Goal: Task Accomplishment & Management: Use online tool/utility

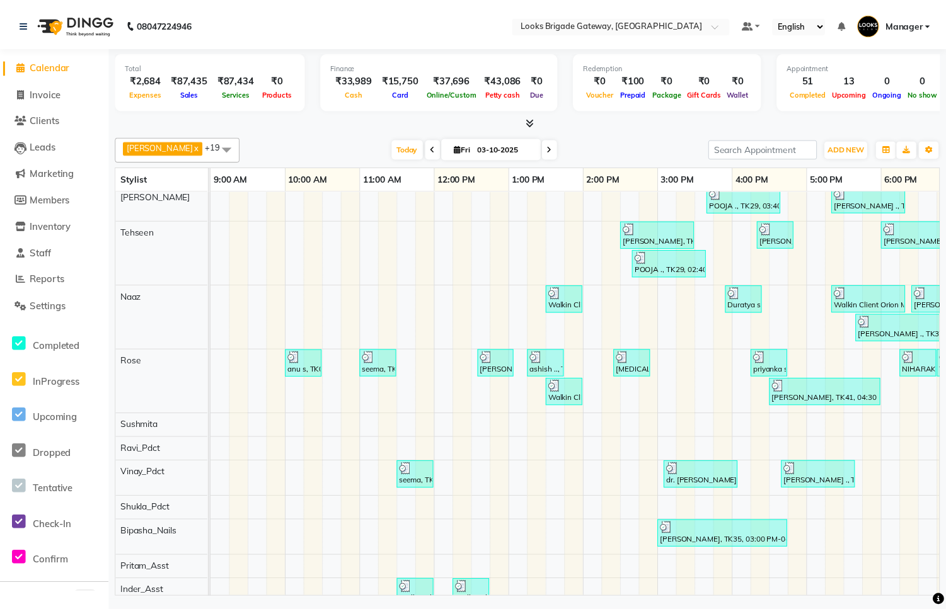
scroll to position [559, 0]
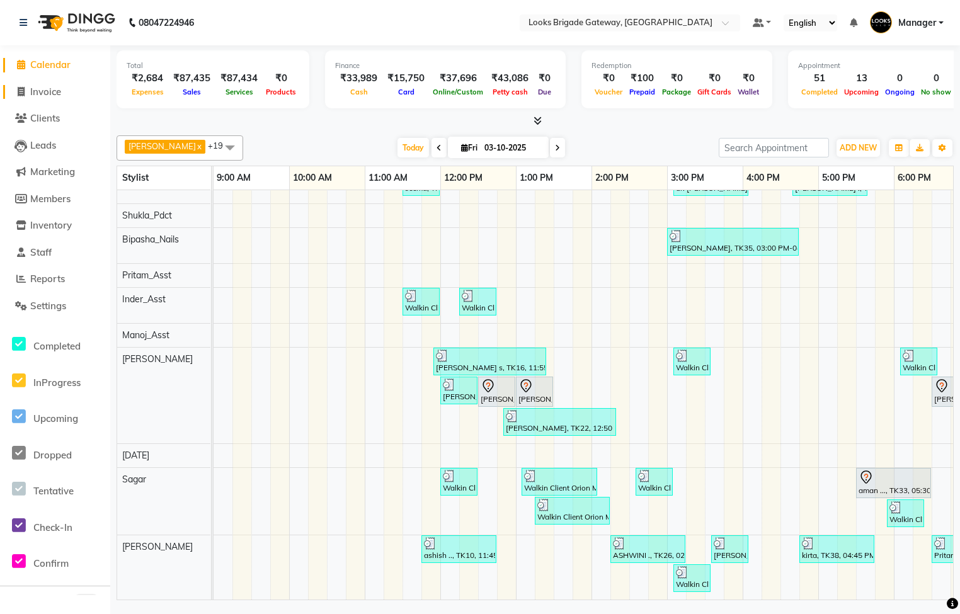
click at [61, 88] on span "Invoice" at bounding box center [45, 92] width 31 height 12
select select "service"
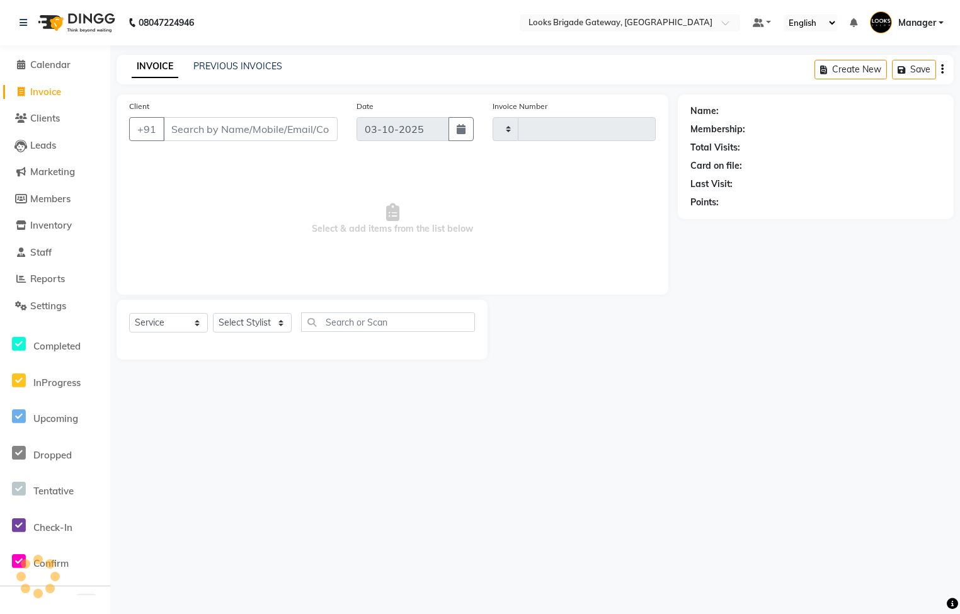
type input "6825"
select select "8944"
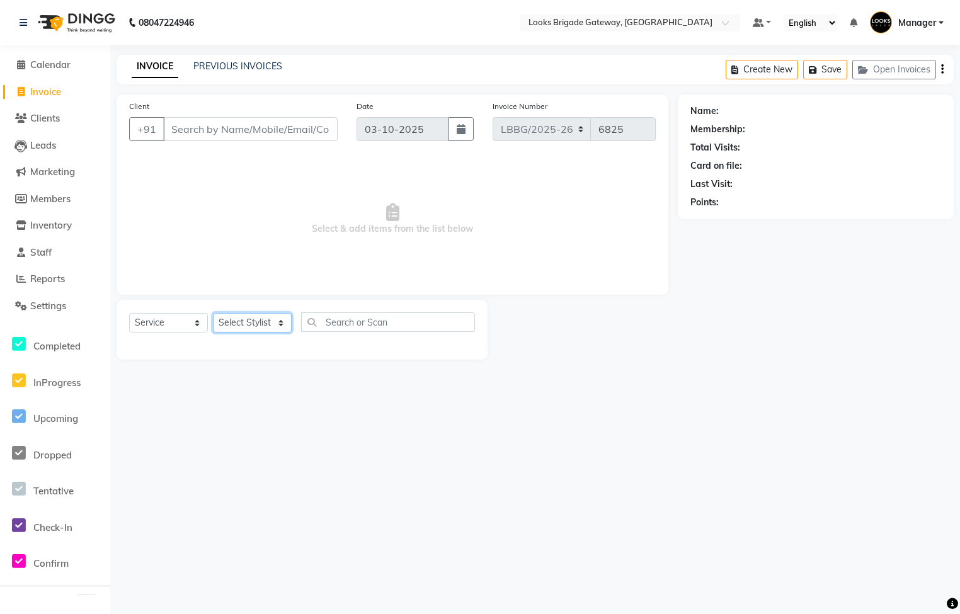
click at [234, 317] on select "Select Stylist" at bounding box center [252, 323] width 79 height 20
select select "90455"
click at [213, 314] on select "Select Stylist Ayyub Bipasha_Nails Counter Sales Inder_Asst Joseph Kabir Kartik…" at bounding box center [252, 323] width 79 height 20
click at [342, 310] on div "Select Service Product Membership Package Voucher Prepaid Gift Card Select Styl…" at bounding box center [302, 330] width 371 height 60
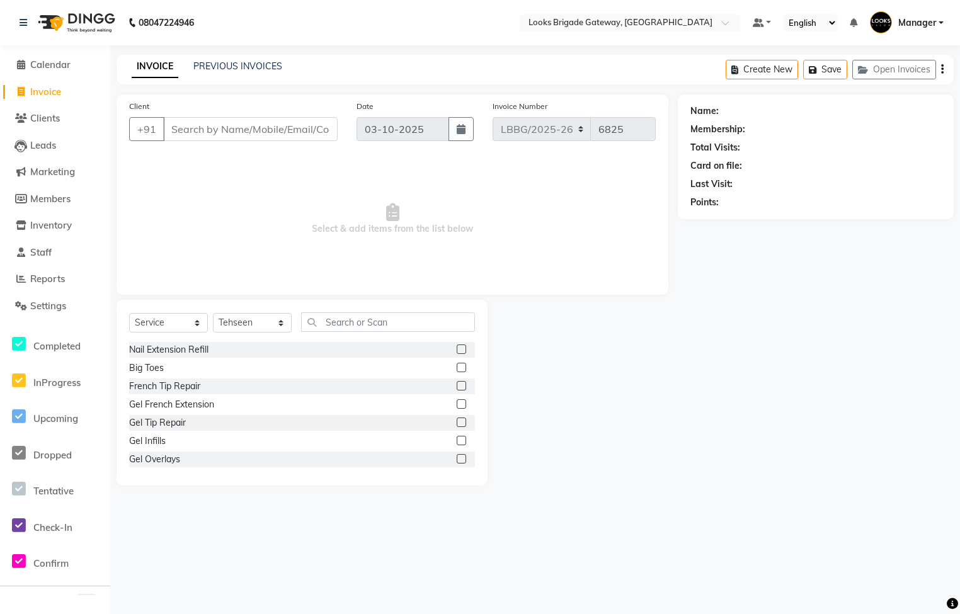
click at [357, 333] on div "Select Service Product Membership Package Voucher Prepaid Gift Card Select Styl…" at bounding box center [302, 327] width 346 height 30
click at [356, 325] on input "text" at bounding box center [388, 322] width 174 height 20
type input "d"
type input "="
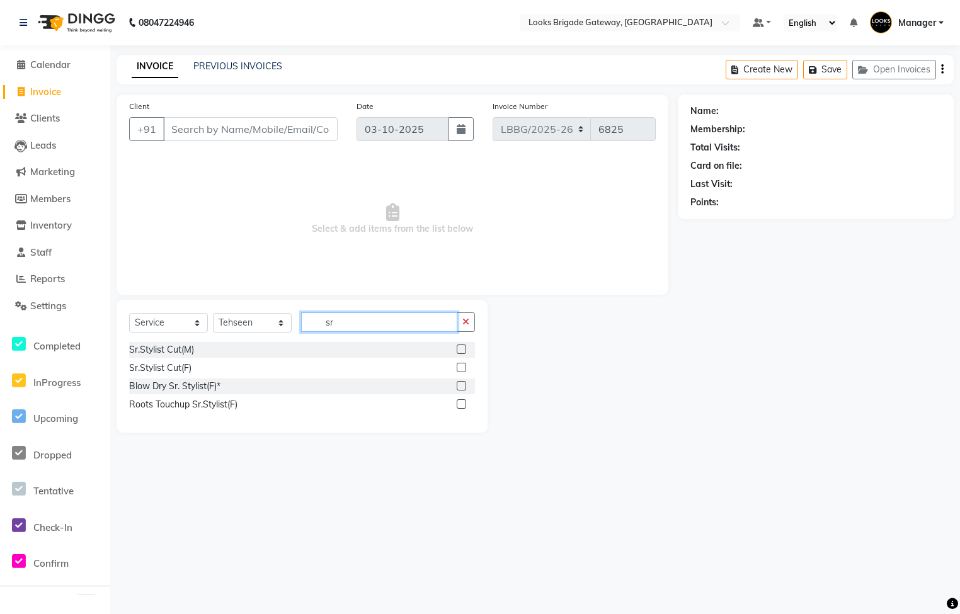
type input "sr"
click at [463, 365] on label at bounding box center [461, 367] width 9 height 9
click at [463, 365] on input "checkbox" at bounding box center [461, 368] width 8 height 8
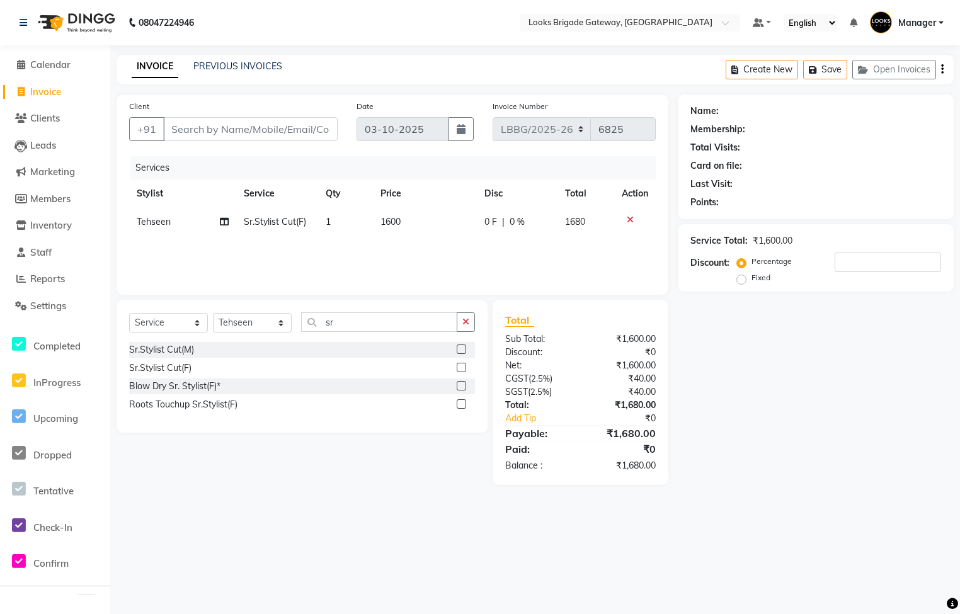
checkbox input "false"
click at [411, 229] on td "1600" at bounding box center [424, 222] width 103 height 28
select select "90455"
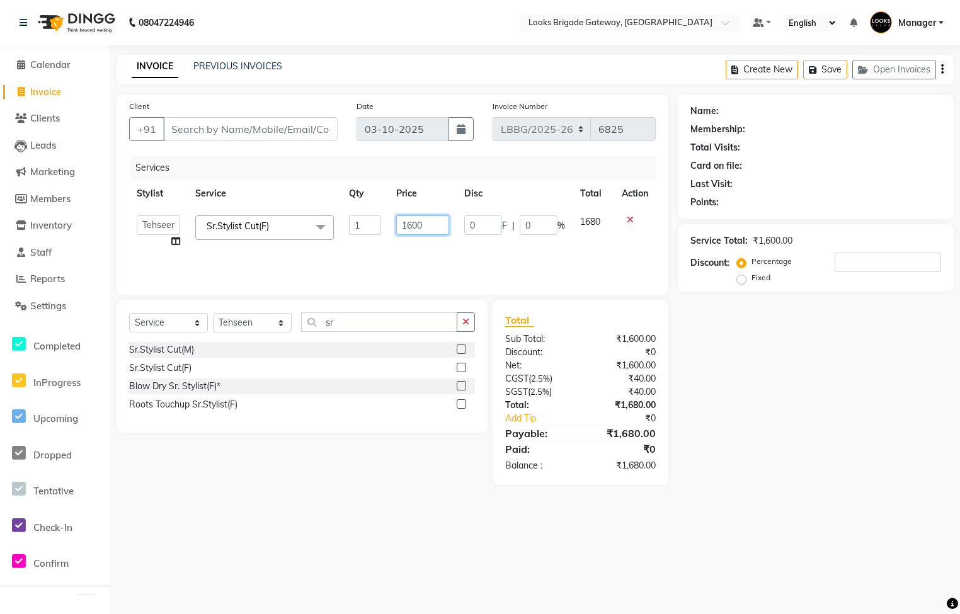
drag, startPoint x: 411, startPoint y: 229, endPoint x: 319, endPoint y: 221, distance: 91.7
click at [319, 221] on tr "Ayyub Bipasha_Nails Counter Sales Inder_Asst Joseph Kabir Kartik Manager Manoj_…" at bounding box center [392, 232] width 527 height 48
type input "1800"
click at [280, 130] on input "Client" at bounding box center [250, 129] width 174 height 24
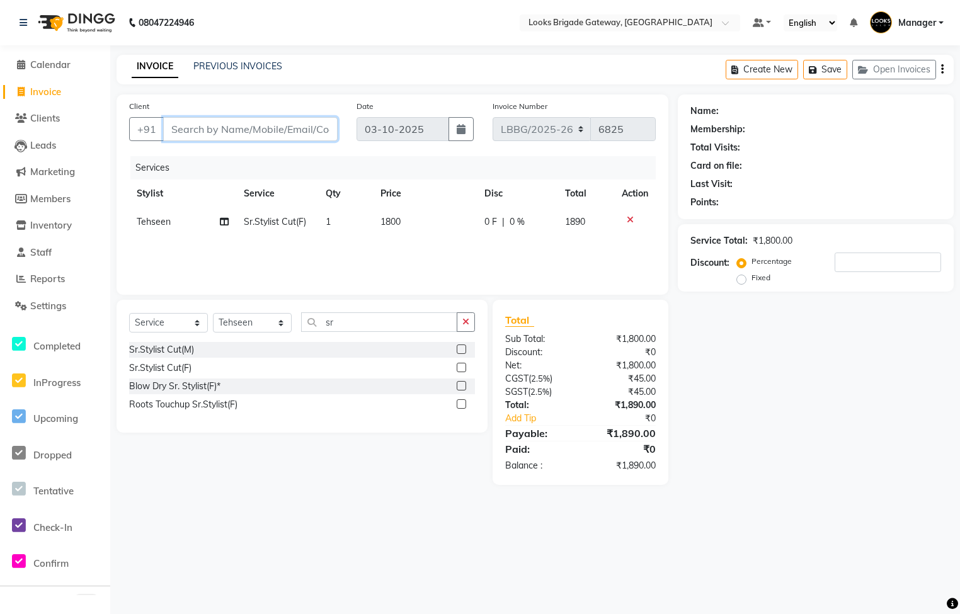
type input "o"
type input "0"
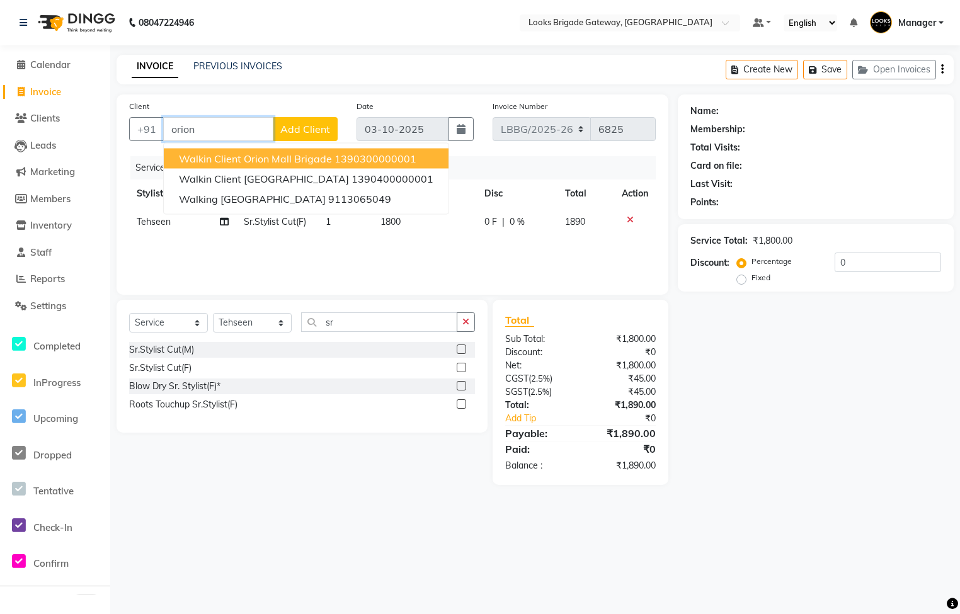
click at [282, 155] on span "Walkin Client Orion Mall Brigade" at bounding box center [255, 158] width 153 height 13
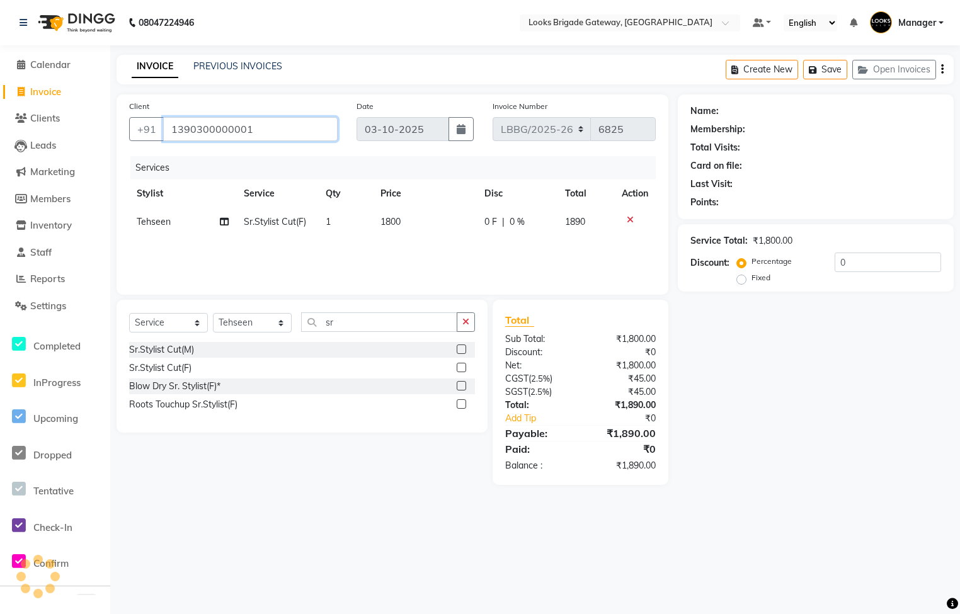
type input "1390300000001"
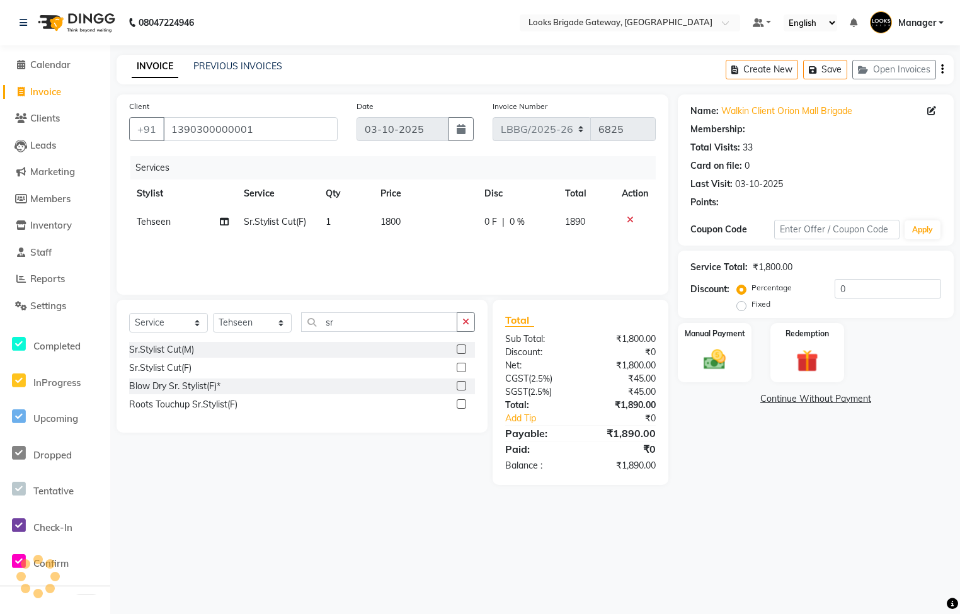
select select "1: Object"
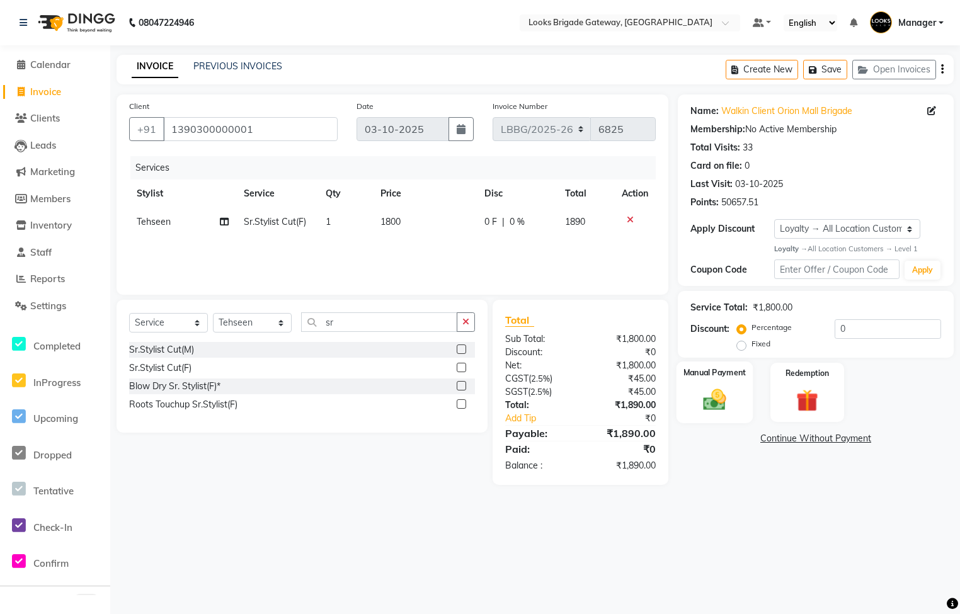
click at [716, 403] on img at bounding box center [714, 400] width 38 height 27
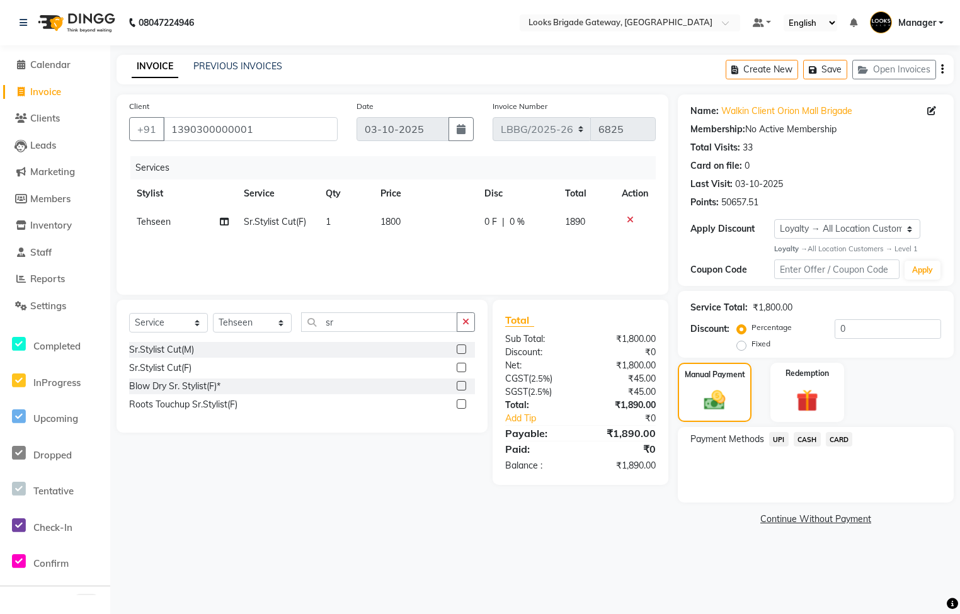
click at [784, 439] on span "UPI" at bounding box center [779, 439] width 20 height 14
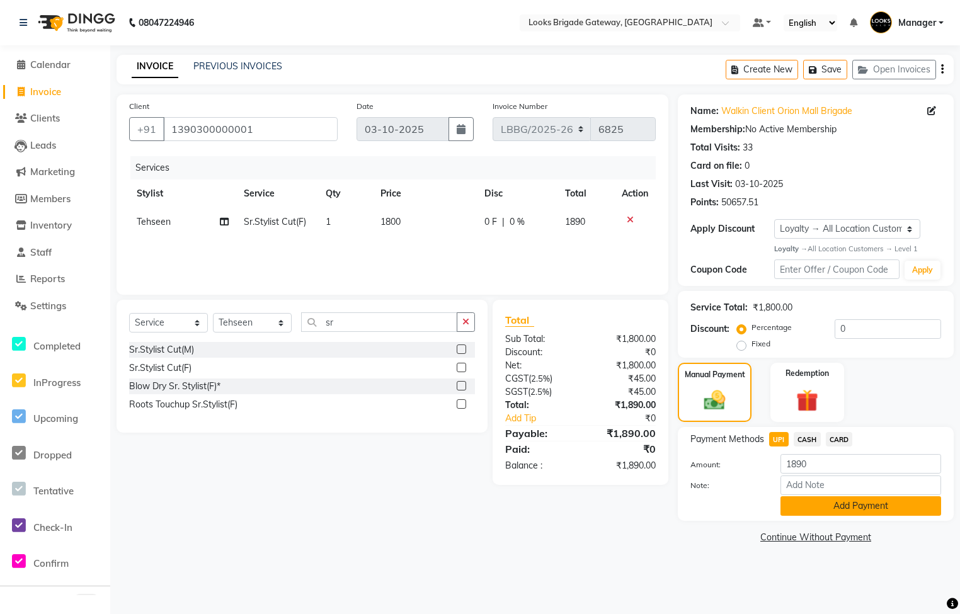
click at [825, 511] on button "Add Payment" at bounding box center [860, 506] width 161 height 20
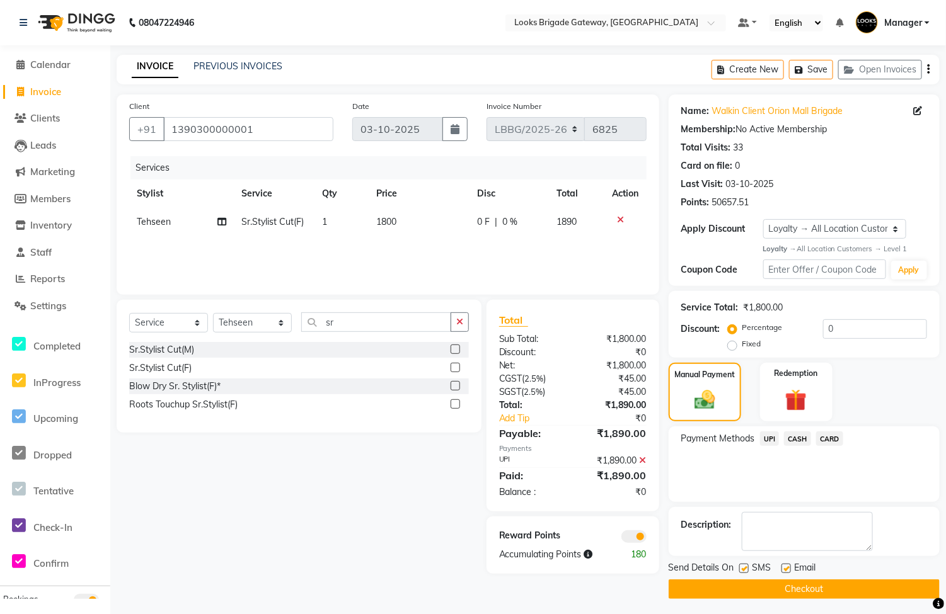
scroll to position [6, 0]
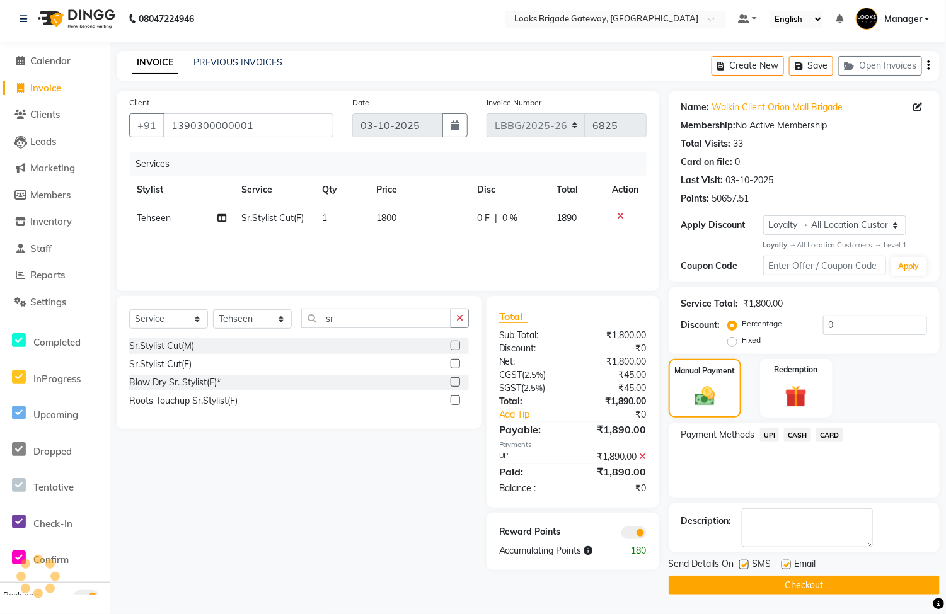
click at [803, 586] on button "Checkout" at bounding box center [803, 586] width 271 height 20
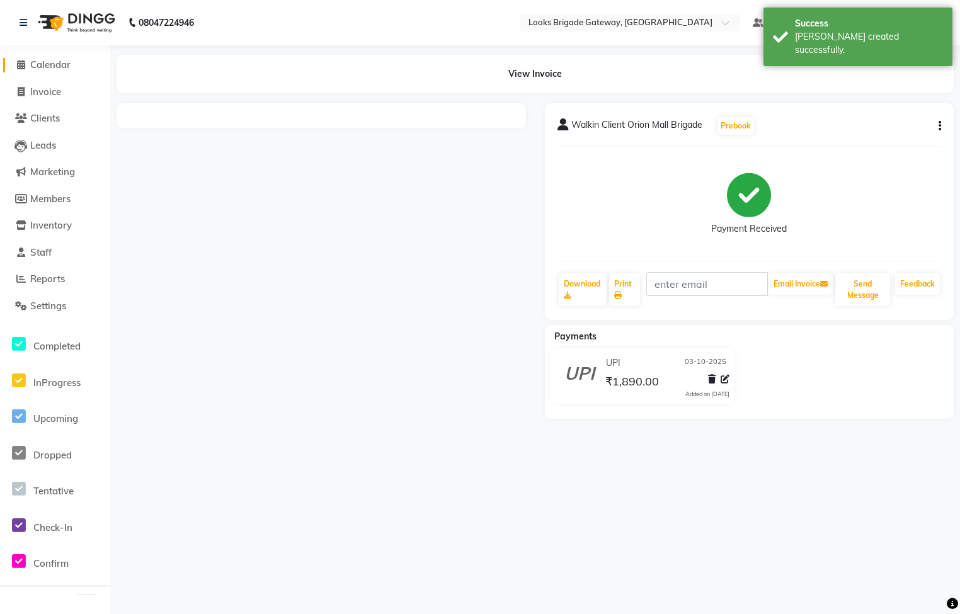
click at [57, 65] on span "Calendar" at bounding box center [50, 65] width 40 height 12
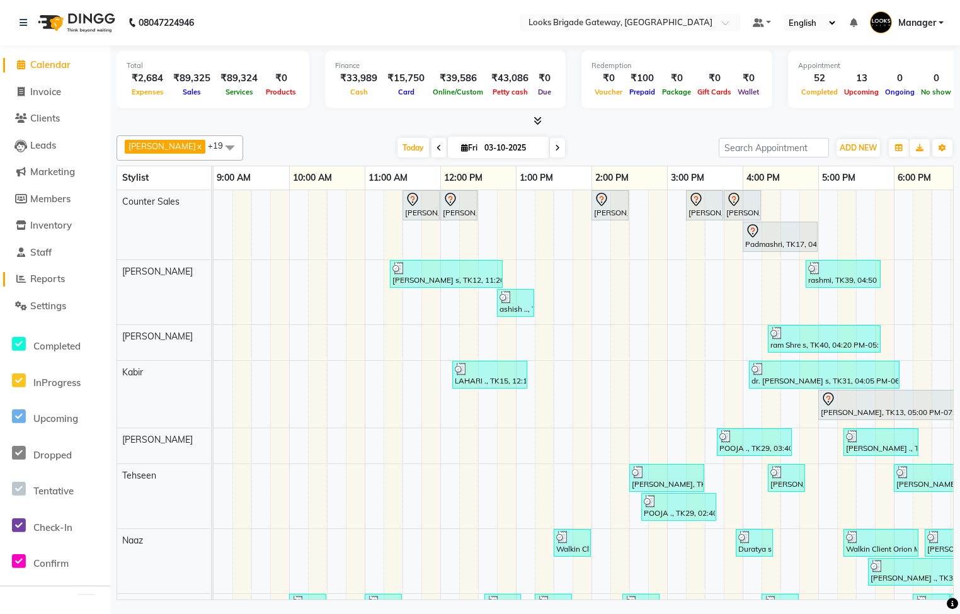
click at [47, 280] on span "Reports" at bounding box center [47, 279] width 35 height 12
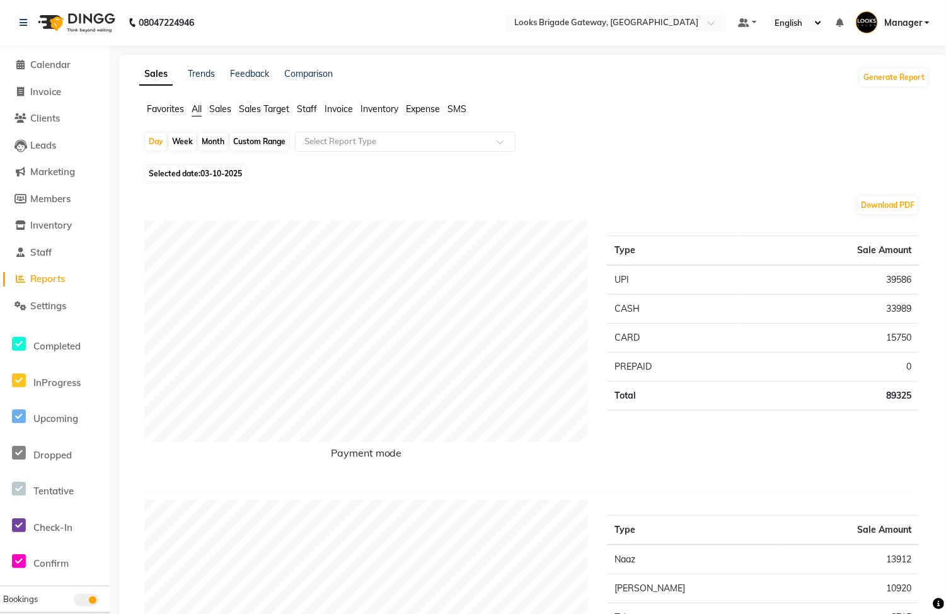
click at [426, 106] on span "Expense" at bounding box center [423, 108] width 34 height 11
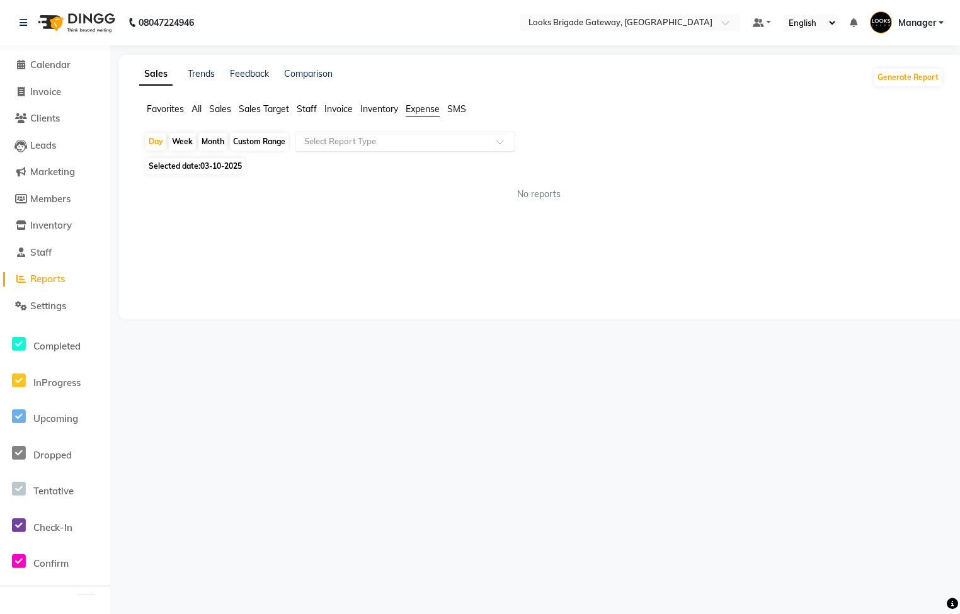
click at [391, 144] on input "text" at bounding box center [392, 141] width 181 height 13
click at [380, 180] on div "Expense" at bounding box center [404, 189] width 219 height 25
select select "full_report"
select select "pdf"
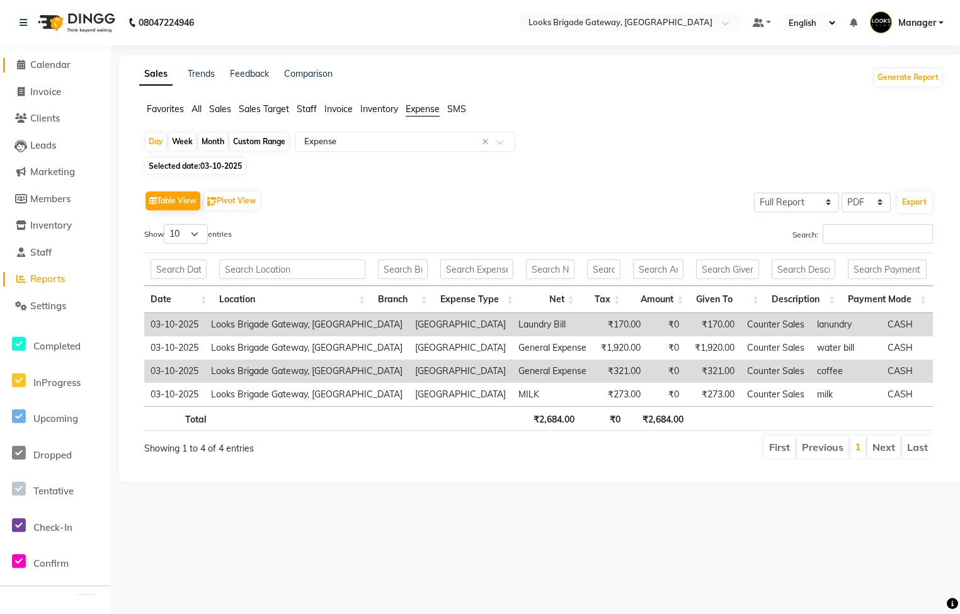
click at [66, 63] on span "Calendar" at bounding box center [50, 65] width 40 height 12
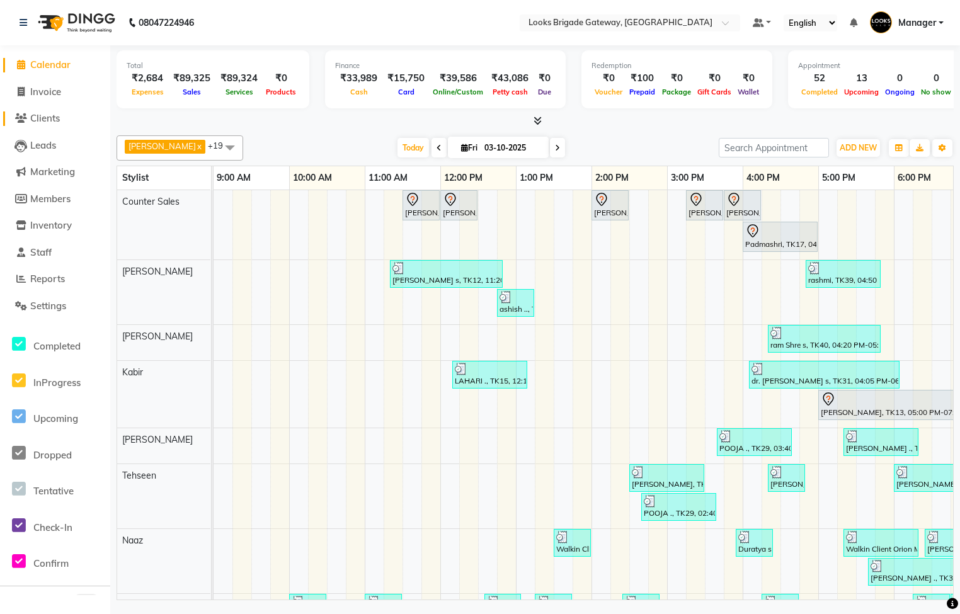
click at [46, 117] on span "Clients" at bounding box center [45, 118] width 30 height 12
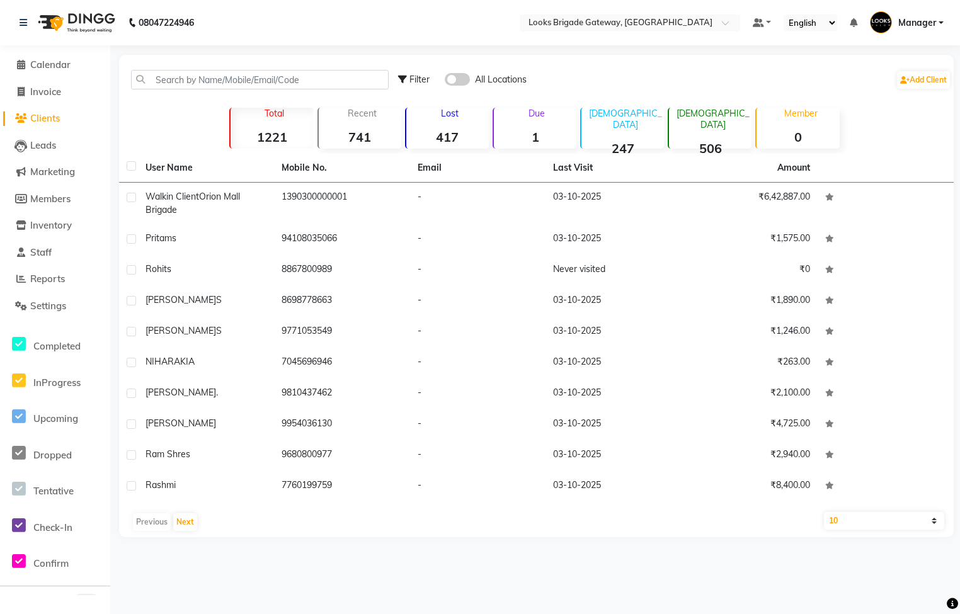
click at [52, 235] on li "Inventory" at bounding box center [55, 225] width 110 height 27
click at [34, 282] on span "Reports" at bounding box center [47, 279] width 35 height 12
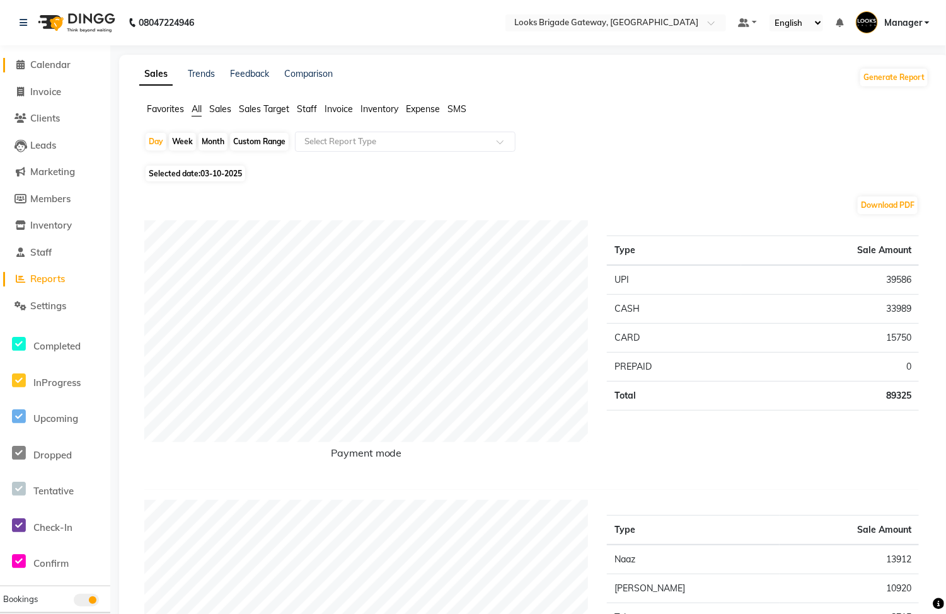
click at [35, 59] on span "Calendar" at bounding box center [50, 65] width 40 height 12
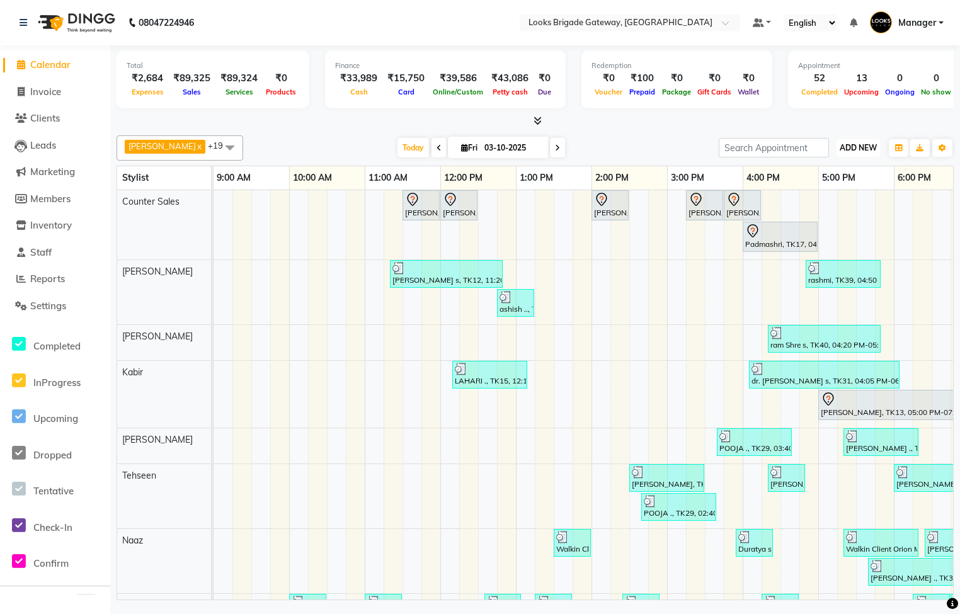
click at [862, 148] on span "ADD NEW" at bounding box center [858, 147] width 37 height 9
click at [830, 202] on link "Add Expense" at bounding box center [830, 205] width 100 height 16
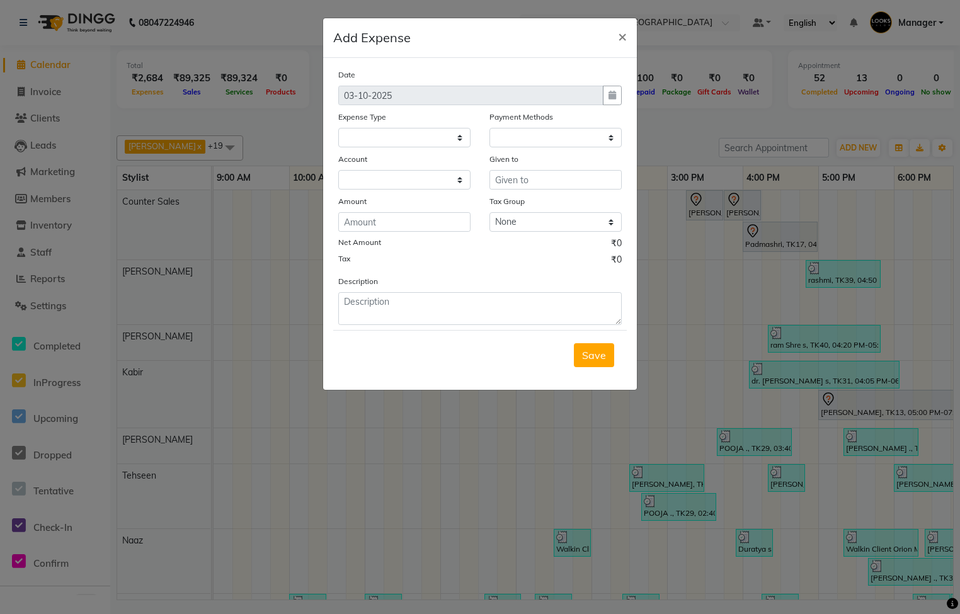
select select
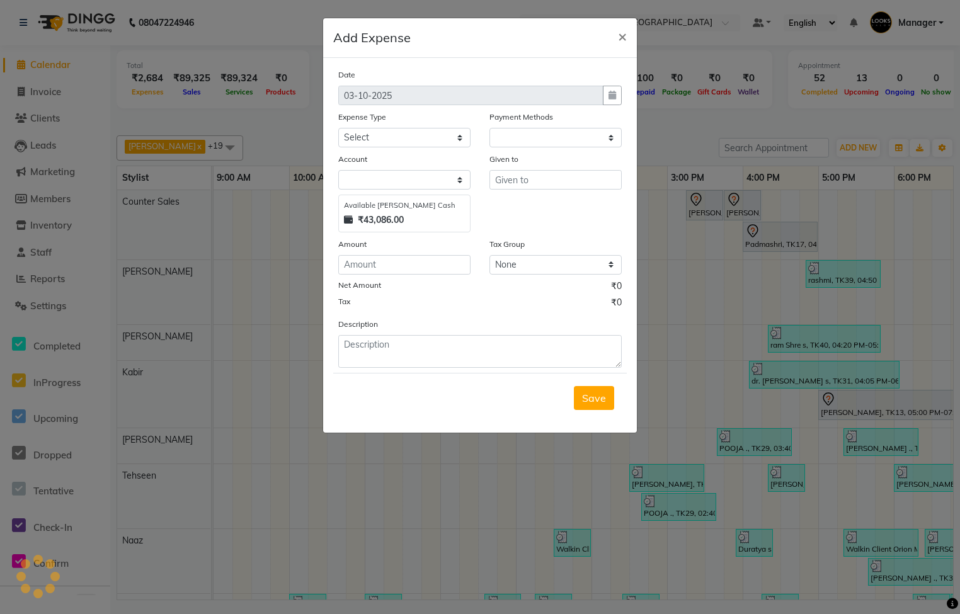
click at [374, 123] on div "Expense Type" at bounding box center [404, 119] width 132 height 18
drag, startPoint x: 374, startPoint y: 123, endPoint x: 384, endPoint y: 144, distance: 22.5
click at [384, 142] on select "Select Accommodation Aesthetics Bank Deposit BLINKIT Cash Handover Client Refun…" at bounding box center [404, 138] width 132 height 20
select select "1"
select select "8121"
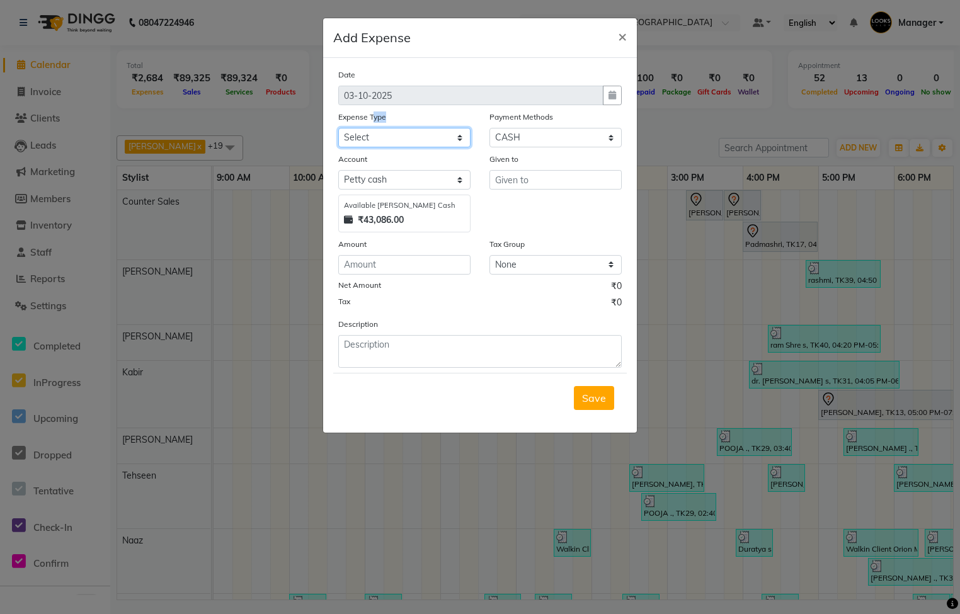
select select "24170"
click at [338, 128] on select "Select Accommodation Aesthetics Bank Deposit BLINKIT Cash Handover Client Refun…" at bounding box center [404, 138] width 132 height 20
click at [529, 182] on input "text" at bounding box center [555, 180] width 132 height 20
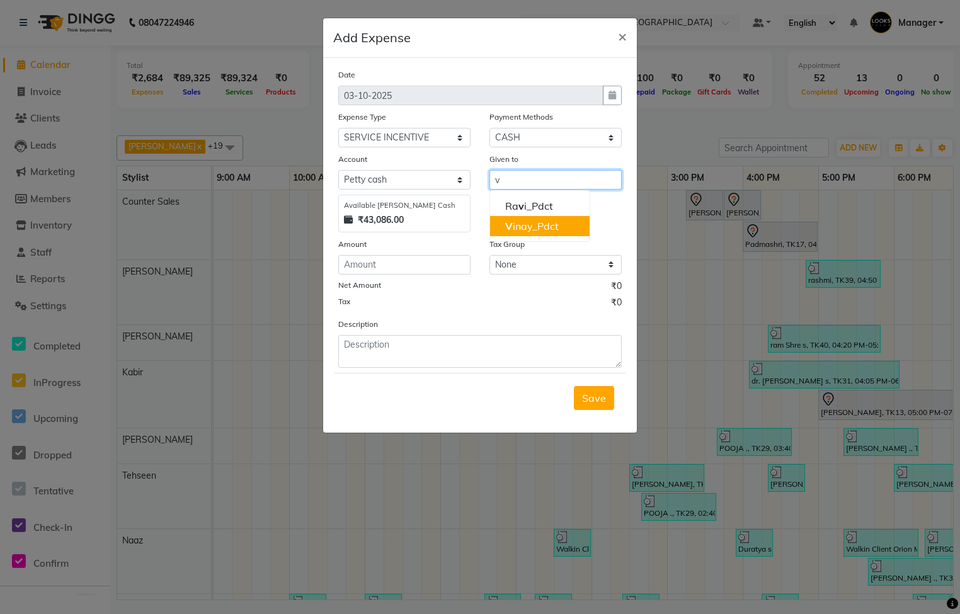
click at [535, 229] on ngb-highlight "V inay_Pdct" at bounding box center [532, 226] width 54 height 13
type input "Vinay_Pdct"
click at [401, 278] on div "Date 03-10-2025 Expense Type Select Accommodation Aesthetics Bank Deposit BLINK…" at bounding box center [479, 218] width 283 height 300
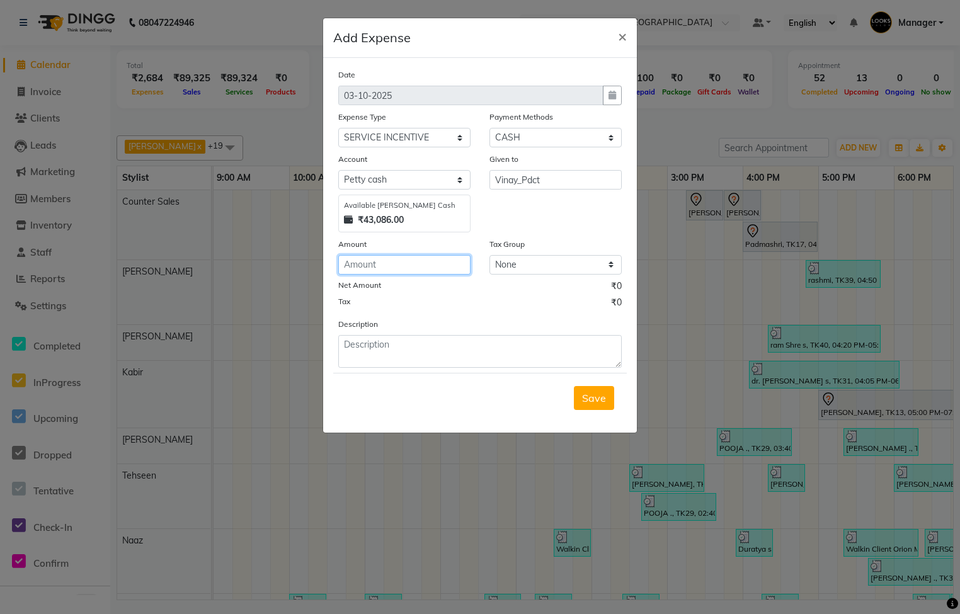
click at [399, 270] on input "number" at bounding box center [404, 265] width 132 height 20
type input "170"
click at [441, 333] on div "Description" at bounding box center [480, 342] width 302 height 50
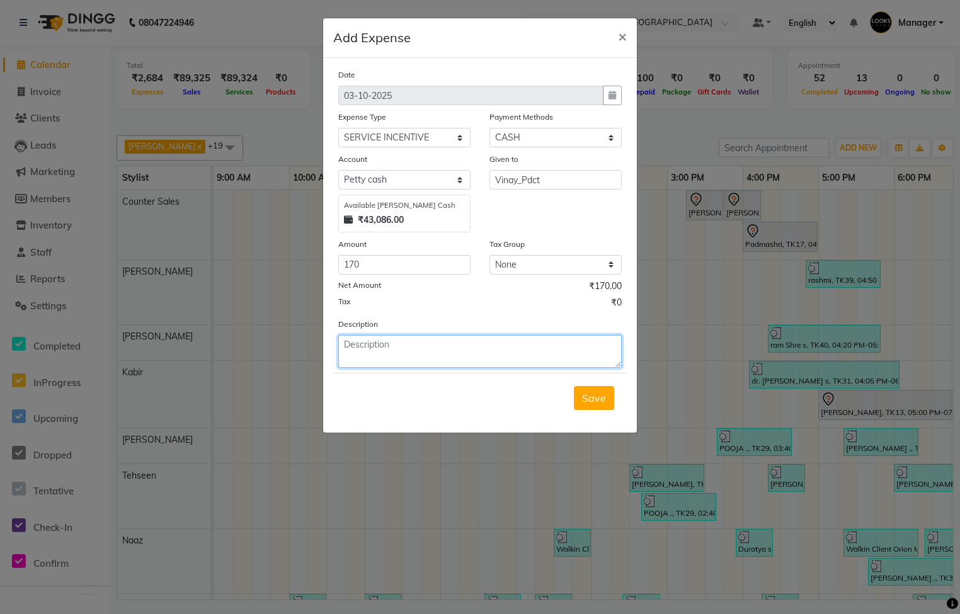
click at [430, 350] on textarea at bounding box center [479, 351] width 283 height 33
type textarea "pedicure incentive"
click at [605, 403] on span "Save" at bounding box center [594, 398] width 24 height 13
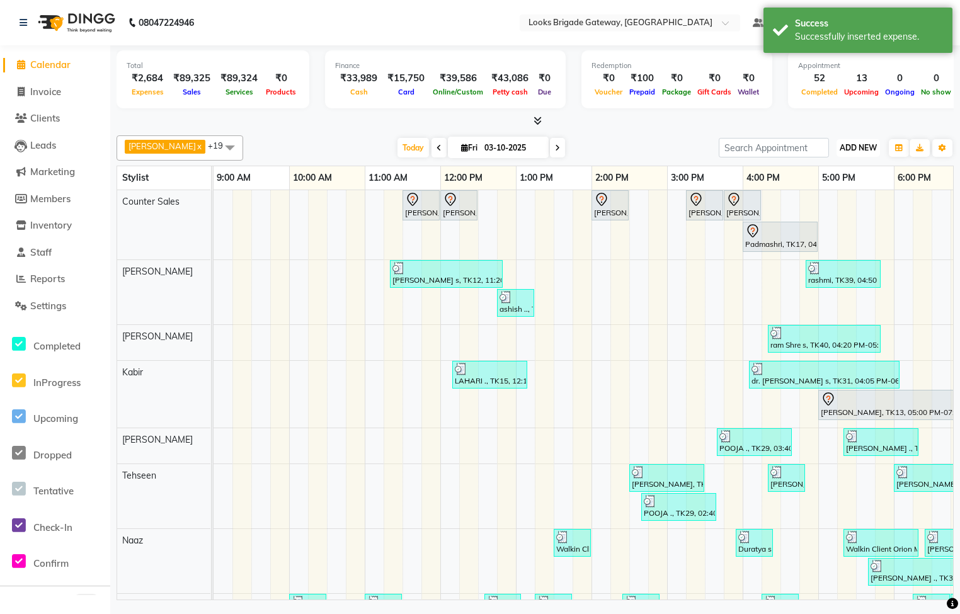
click at [849, 147] on span "ADD NEW" at bounding box center [858, 147] width 37 height 9
click at [818, 203] on link "Add Expense" at bounding box center [830, 205] width 100 height 16
select select "1"
select select "8121"
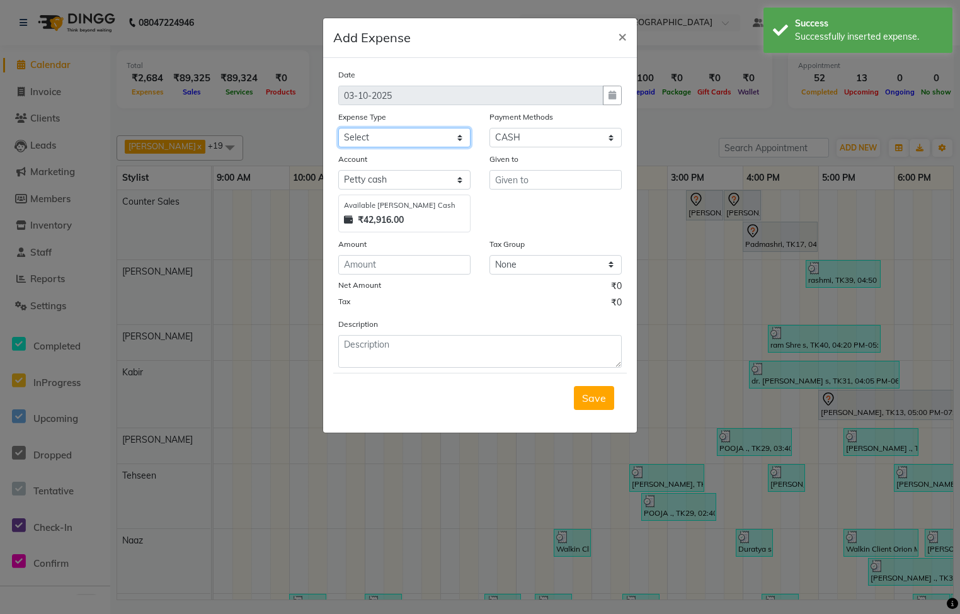
click at [401, 139] on select "Select Accommodation Aesthetics Bank Deposit BLINKIT Cash Handover Client Refun…" at bounding box center [404, 138] width 132 height 20
click at [338, 128] on select "Select Accommodation Aesthetics Bank Deposit BLINKIT Cash Handover Client Refun…" at bounding box center [404, 138] width 132 height 20
click at [420, 122] on div "Expense Type" at bounding box center [404, 119] width 132 height 18
click at [410, 142] on select "Select Accommodation Aesthetics Bank Deposit BLINKIT Cash Handover Client Refun…" at bounding box center [404, 138] width 132 height 20
select select "24070"
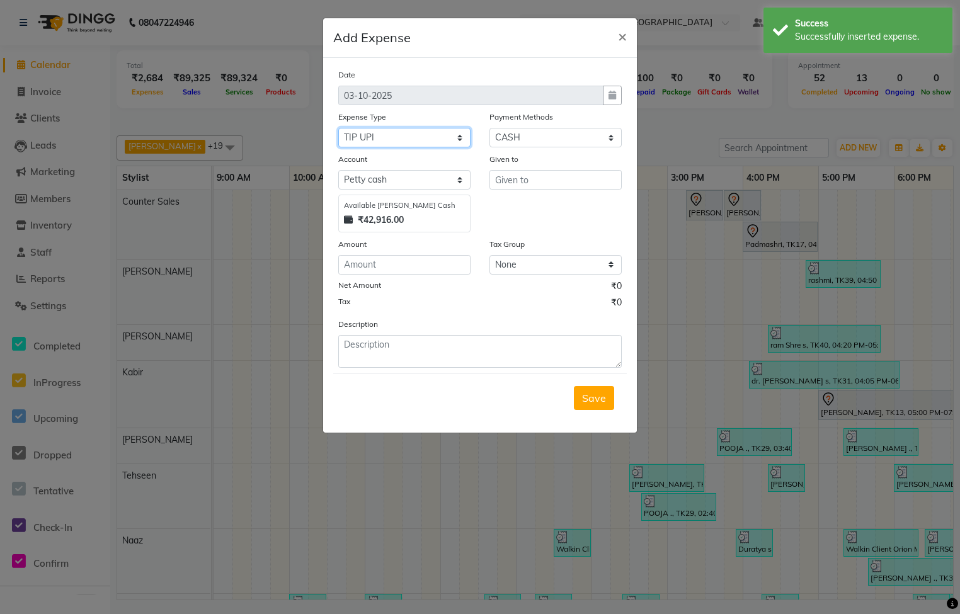
click at [338, 128] on select "Select Accommodation Aesthetics Bank Deposit BLINKIT Cash Handover Client Refun…" at bounding box center [404, 138] width 132 height 20
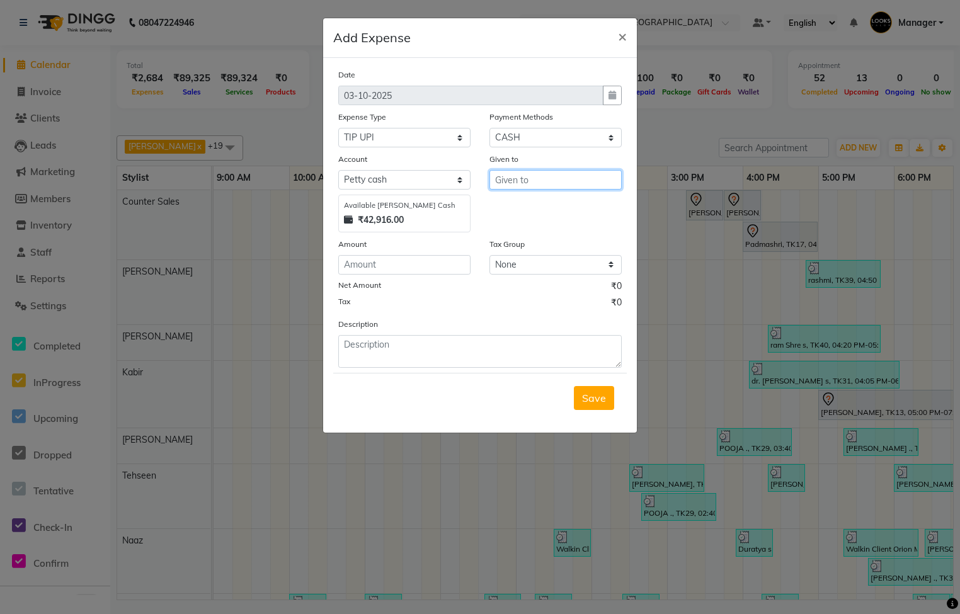
click at [540, 182] on input "text" at bounding box center [555, 180] width 132 height 20
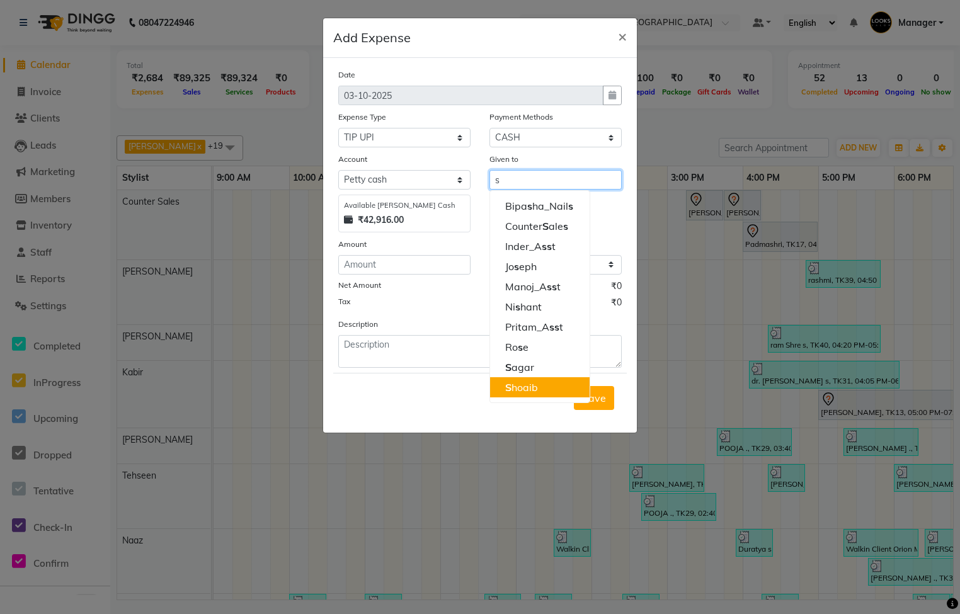
drag, startPoint x: 545, startPoint y: 377, endPoint x: 542, endPoint y: 386, distance: 9.2
click at [542, 386] on ngb-typeahead-window "Bipa s ha_Nail s Counter S ale s Inder_A s s t Jo s eph Manoj_A s s t Ni s hant…" at bounding box center [539, 296] width 101 height 213
click at [537, 391] on ngb-highlight "S hoaib" at bounding box center [521, 387] width 33 height 13
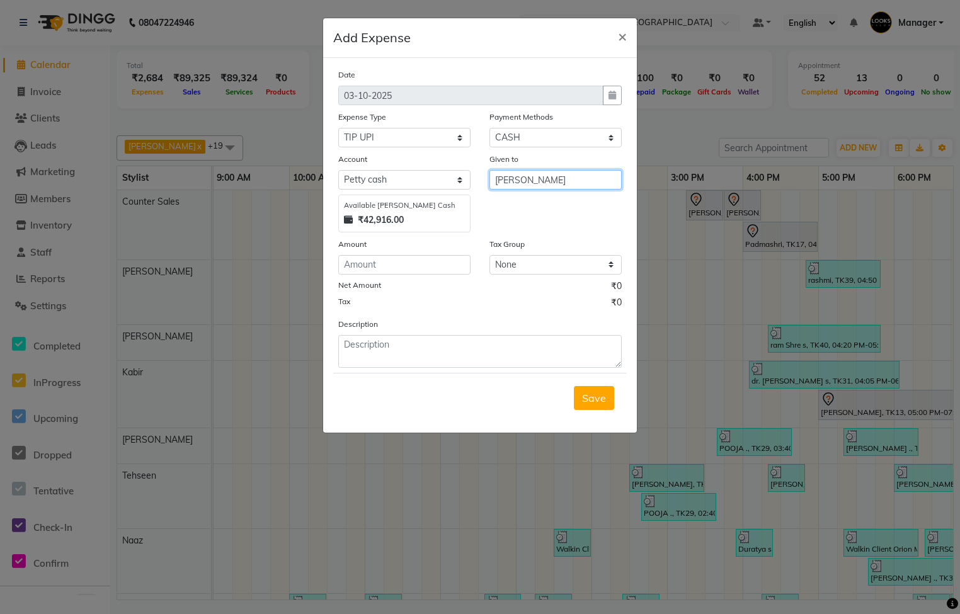
type input "[PERSON_NAME]"
click at [408, 269] on input "number" at bounding box center [404, 265] width 132 height 20
type input "7"
type input "885"
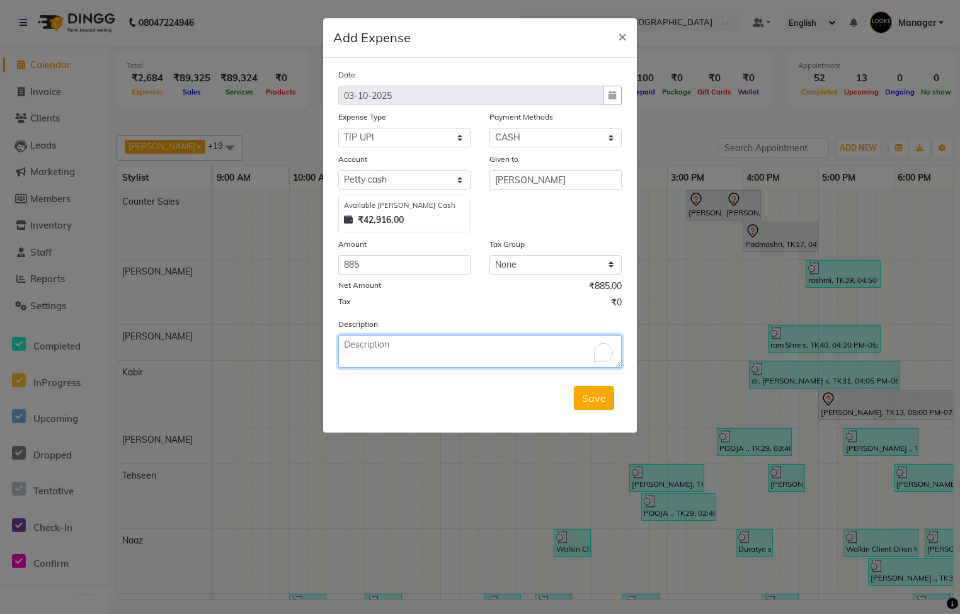
click at [427, 348] on textarea "To enrich screen reader interactions, please activate Accessibility in Grammarl…" at bounding box center [479, 351] width 283 height 33
type textarea "tip"
click at [599, 399] on span "Save" at bounding box center [594, 398] width 24 height 13
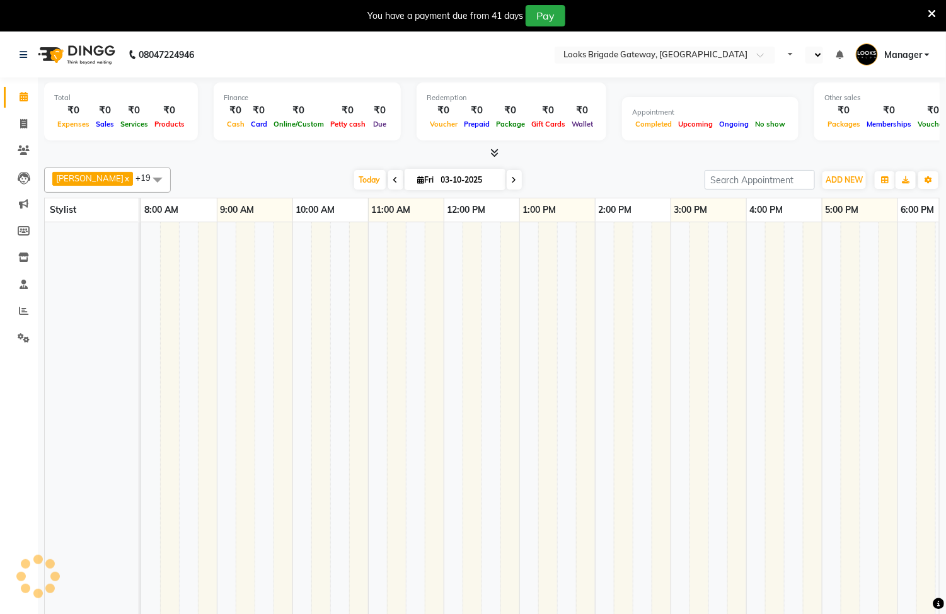
select select "en"
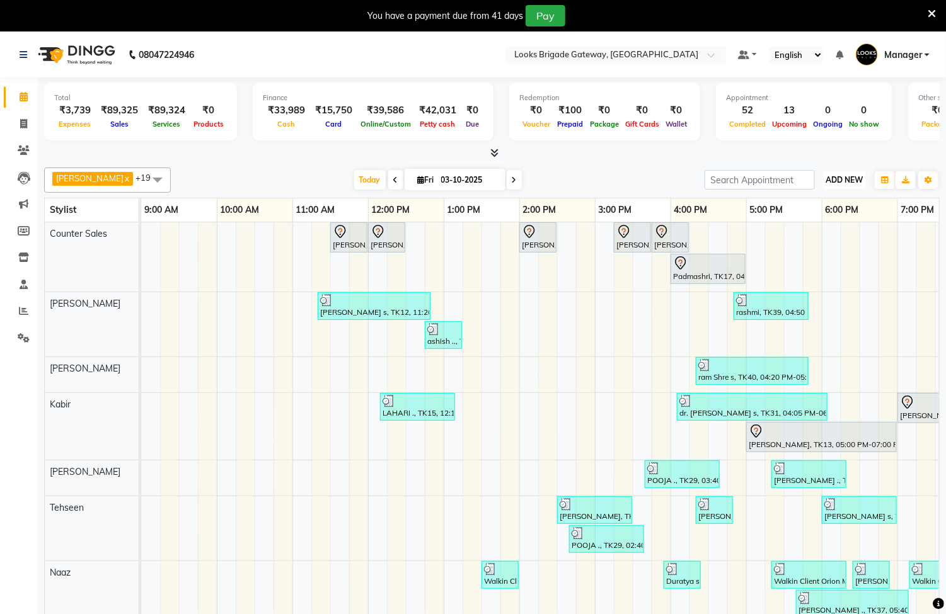
click at [826, 180] on span "ADD NEW" at bounding box center [843, 179] width 37 height 9
click at [801, 235] on link "Add Expense" at bounding box center [816, 237] width 100 height 16
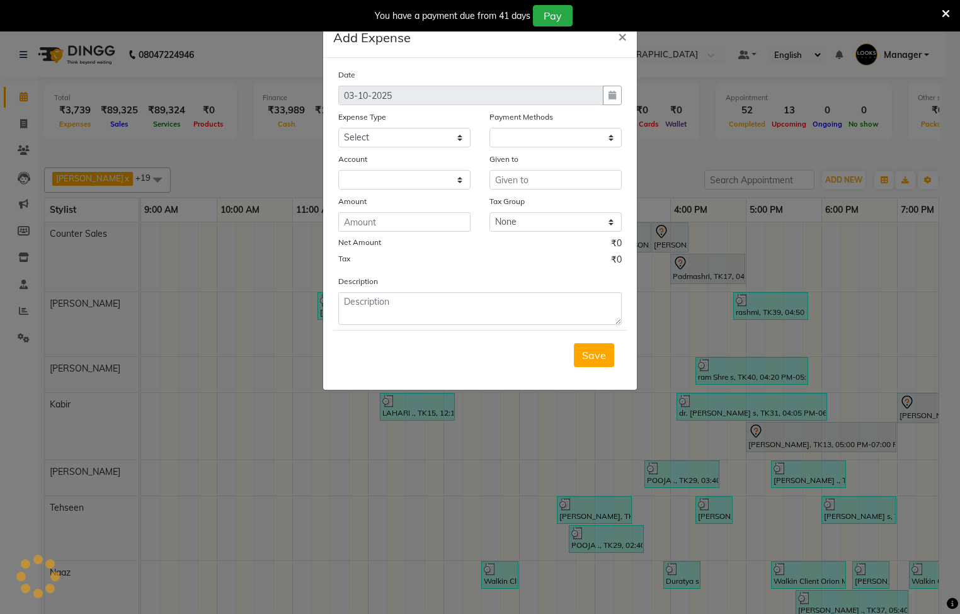
select select "1"
select select "8121"
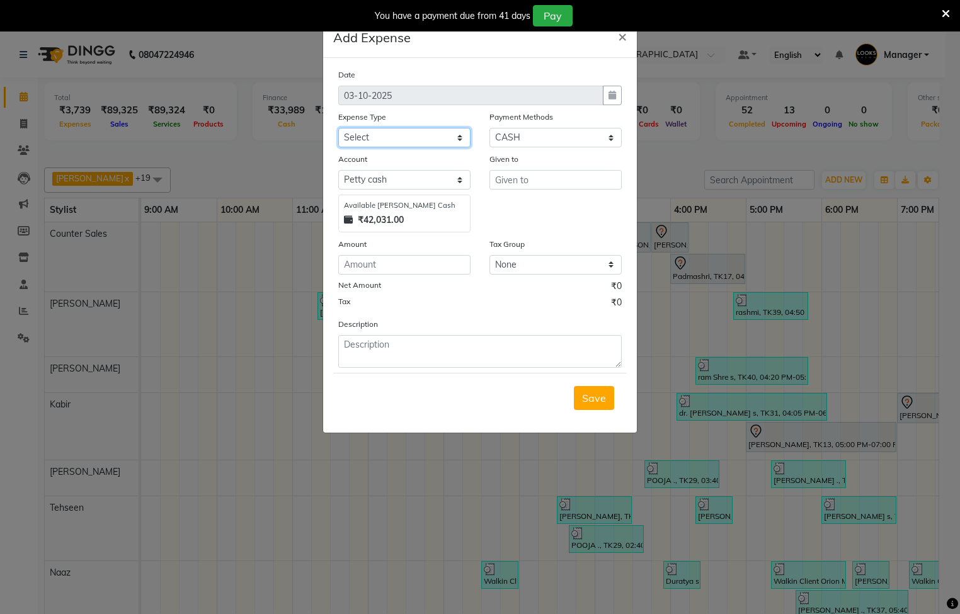
click at [377, 138] on select "Select Accommodation Aesthetics Bank Deposit BLINKIT Cash Handover Client Refun…" at bounding box center [404, 138] width 132 height 20
select select "24170"
click at [338, 128] on select "Select Accommodation Aesthetics Bank Deposit BLINKIT Cash Handover Client Refun…" at bounding box center [404, 138] width 132 height 20
click at [539, 180] on input "text" at bounding box center [555, 180] width 132 height 20
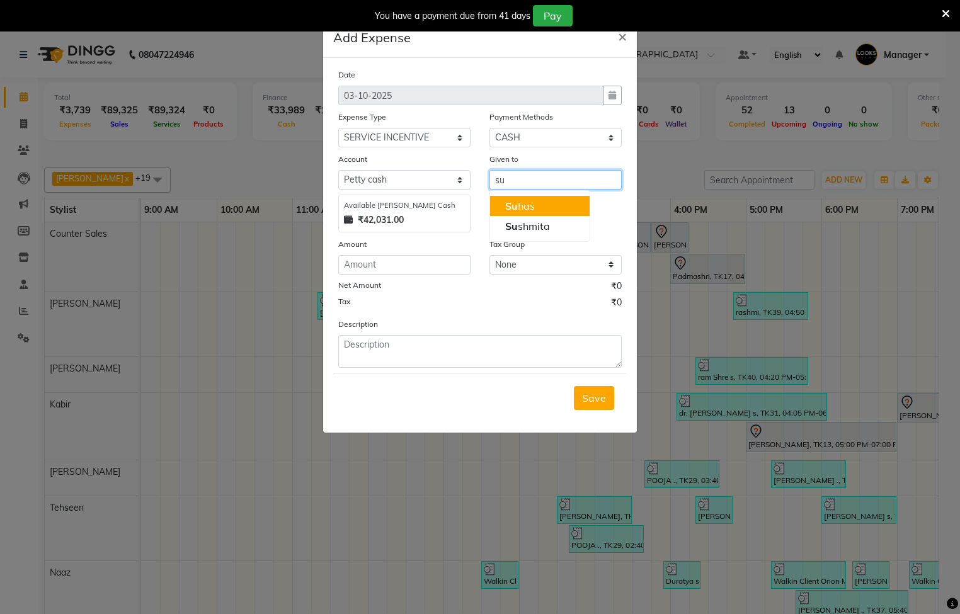
type input "s"
click at [537, 205] on button "J oseph" at bounding box center [540, 206] width 100 height 20
type input "[PERSON_NAME]"
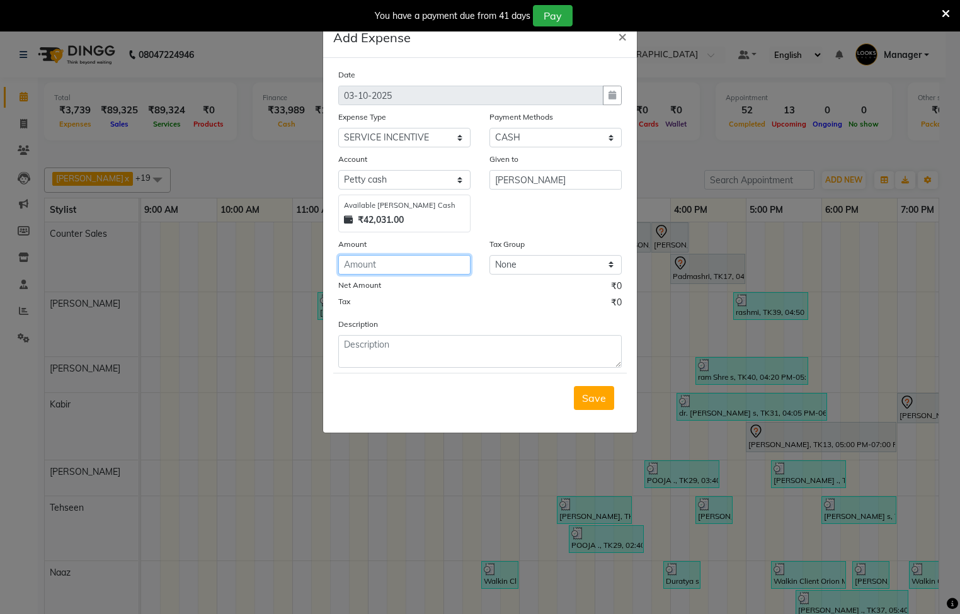
click at [397, 261] on input "number" at bounding box center [404, 265] width 132 height 20
type input "200"
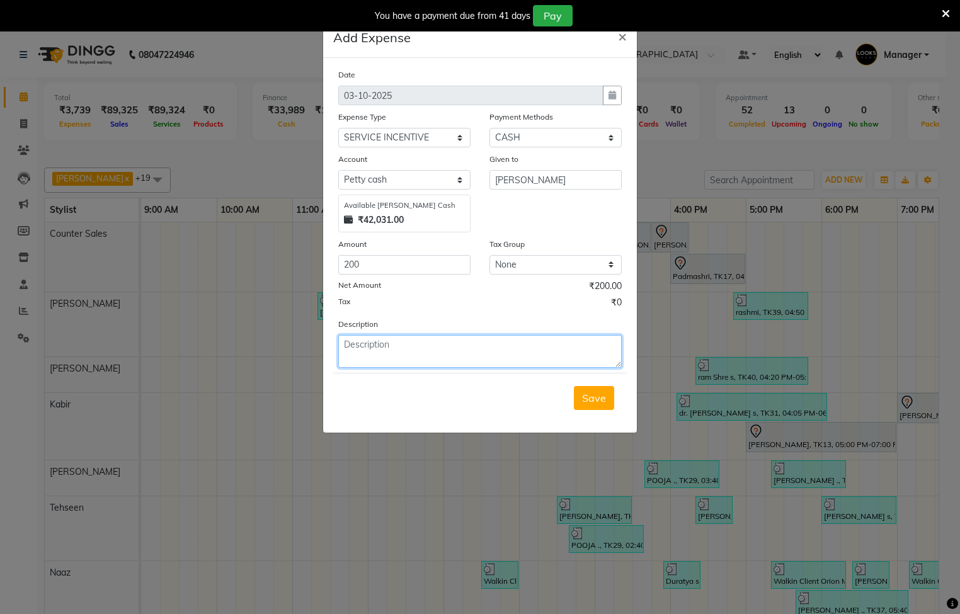
click at [413, 367] on textarea at bounding box center [479, 351] width 283 height 33
type textarea "ritual incentive"
click at [586, 406] on button "Save" at bounding box center [594, 398] width 40 height 24
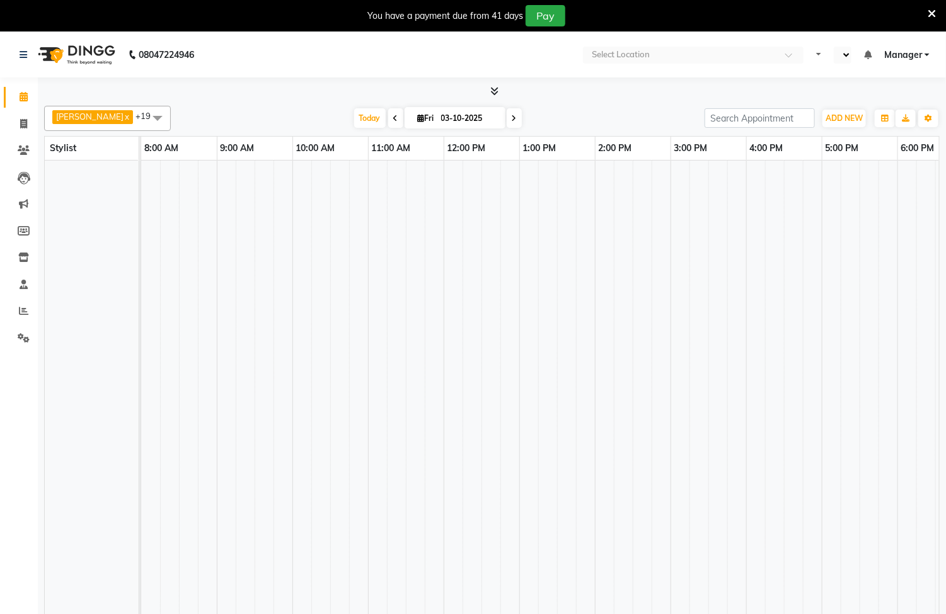
select select "en"
